Goal: Task Accomplishment & Management: Use online tool/utility

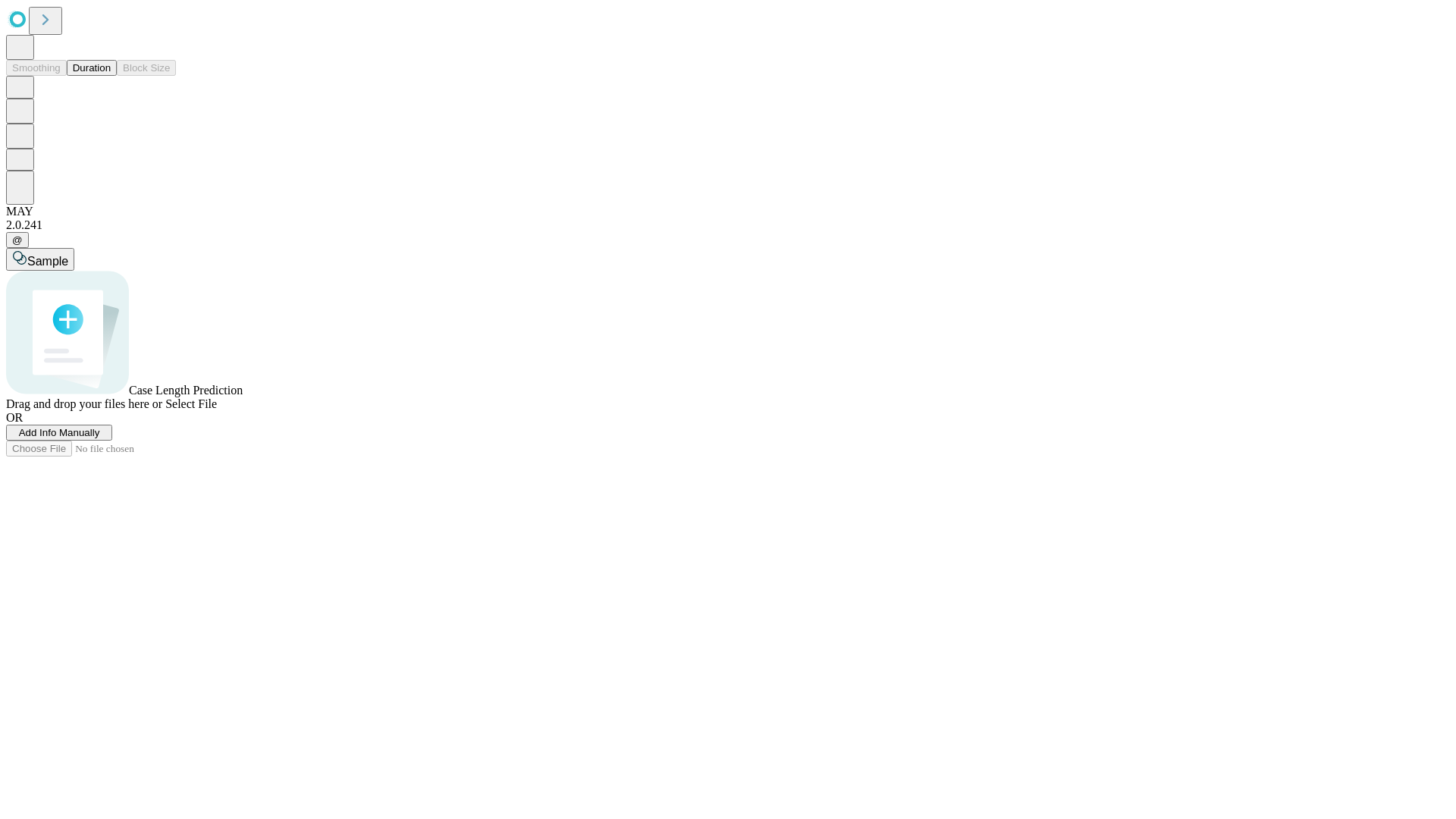
click at [110, 76] on button "Duration" at bounding box center [92, 68] width 50 height 16
click at [217, 410] on span "Select File" at bounding box center [191, 404] width 52 height 13
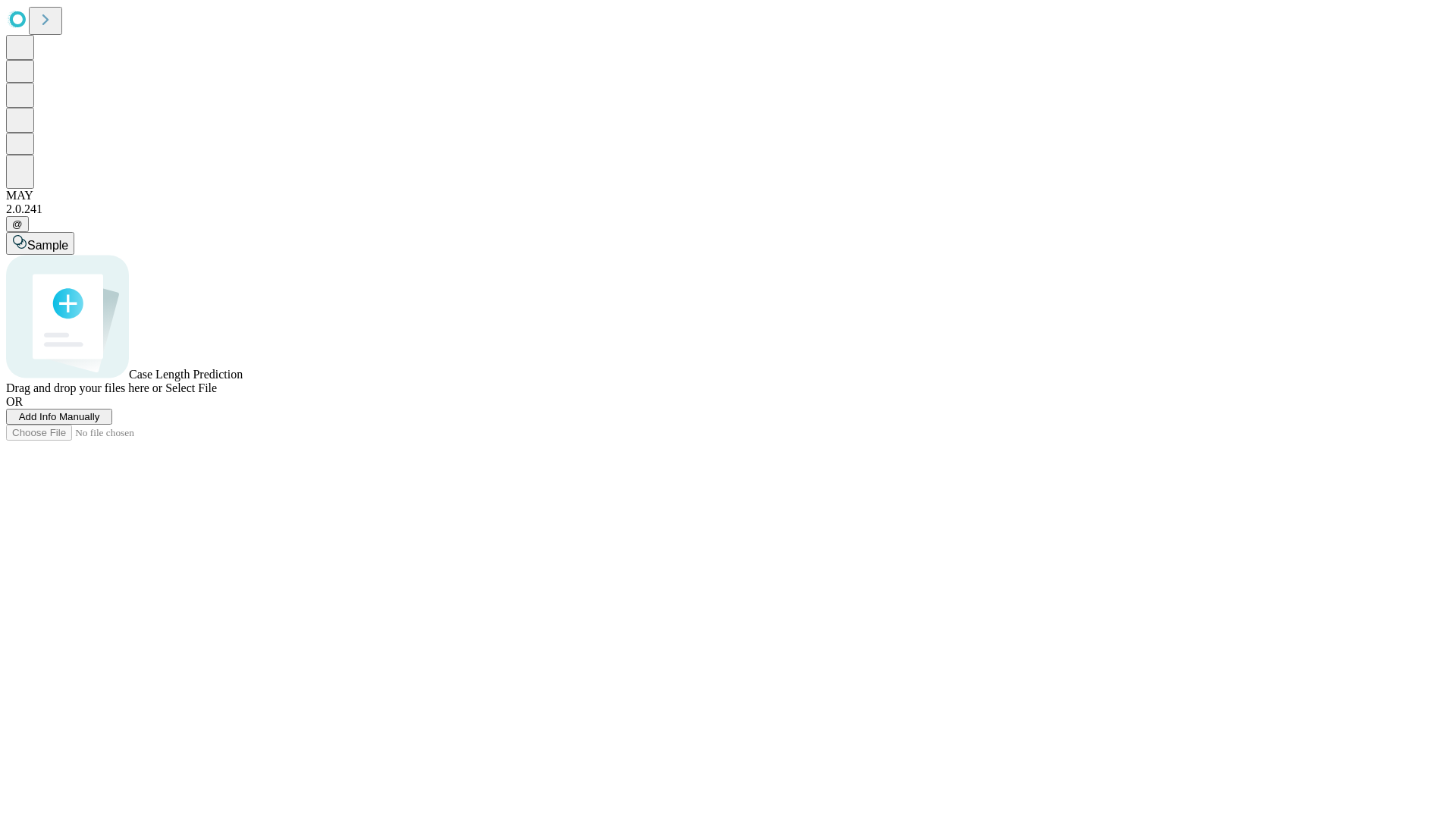
click at [217, 394] on span "Select File" at bounding box center [191, 387] width 52 height 13
